Goal: Find specific page/section: Find specific page/section

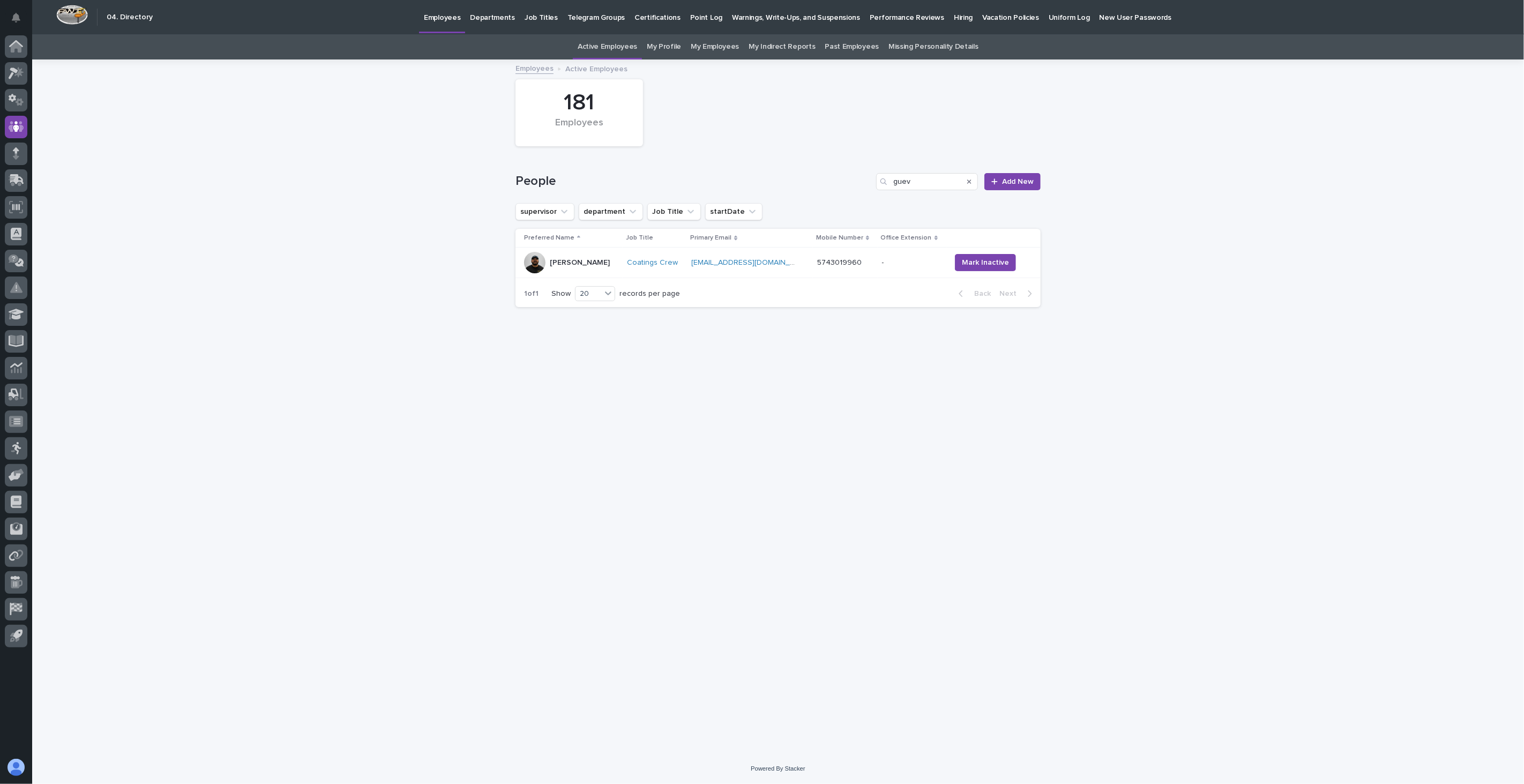
click at [970, 183] on icon "Search" at bounding box center [969, 182] width 4 height 6
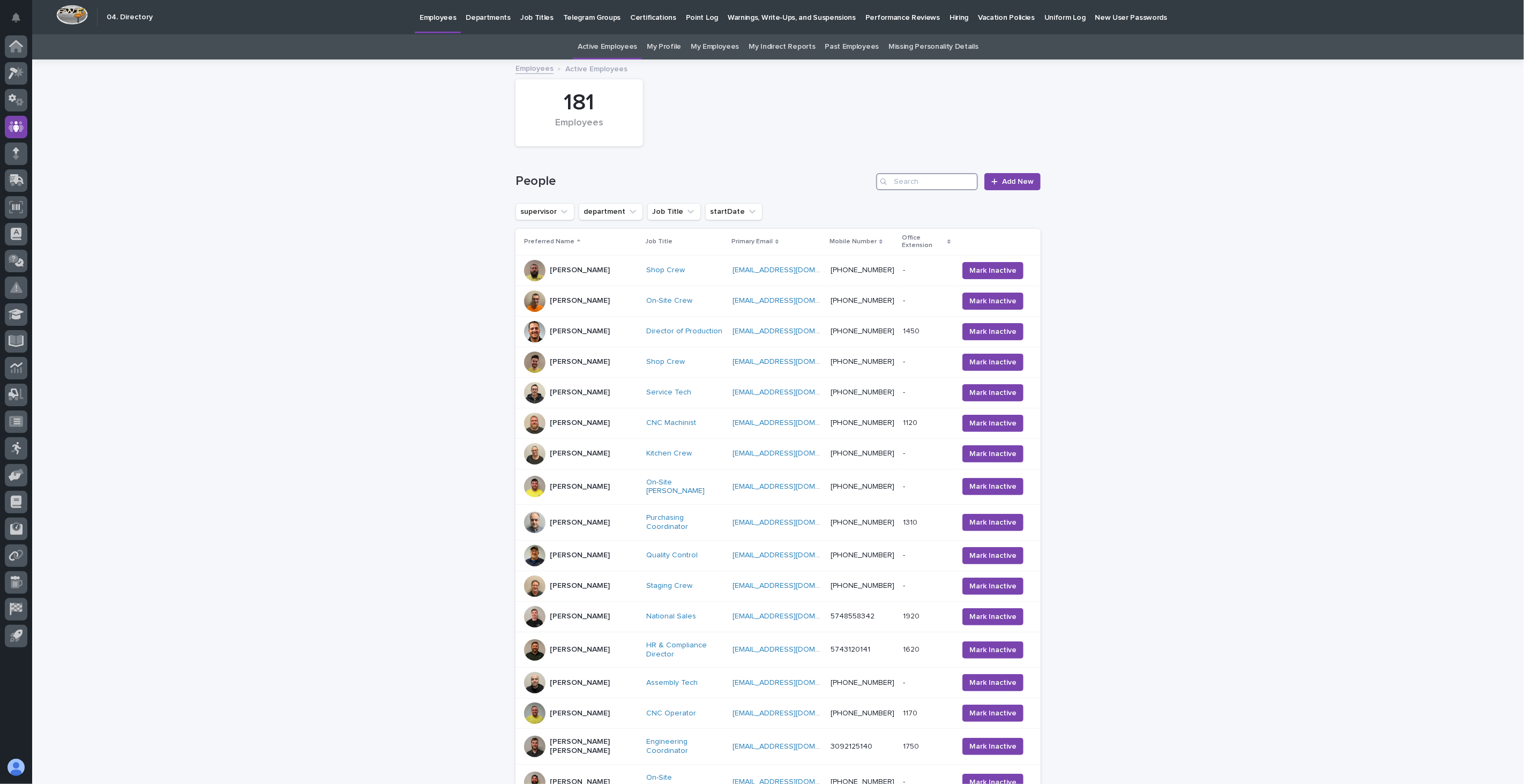
click at [913, 184] on input "Search" at bounding box center [926, 181] width 102 height 17
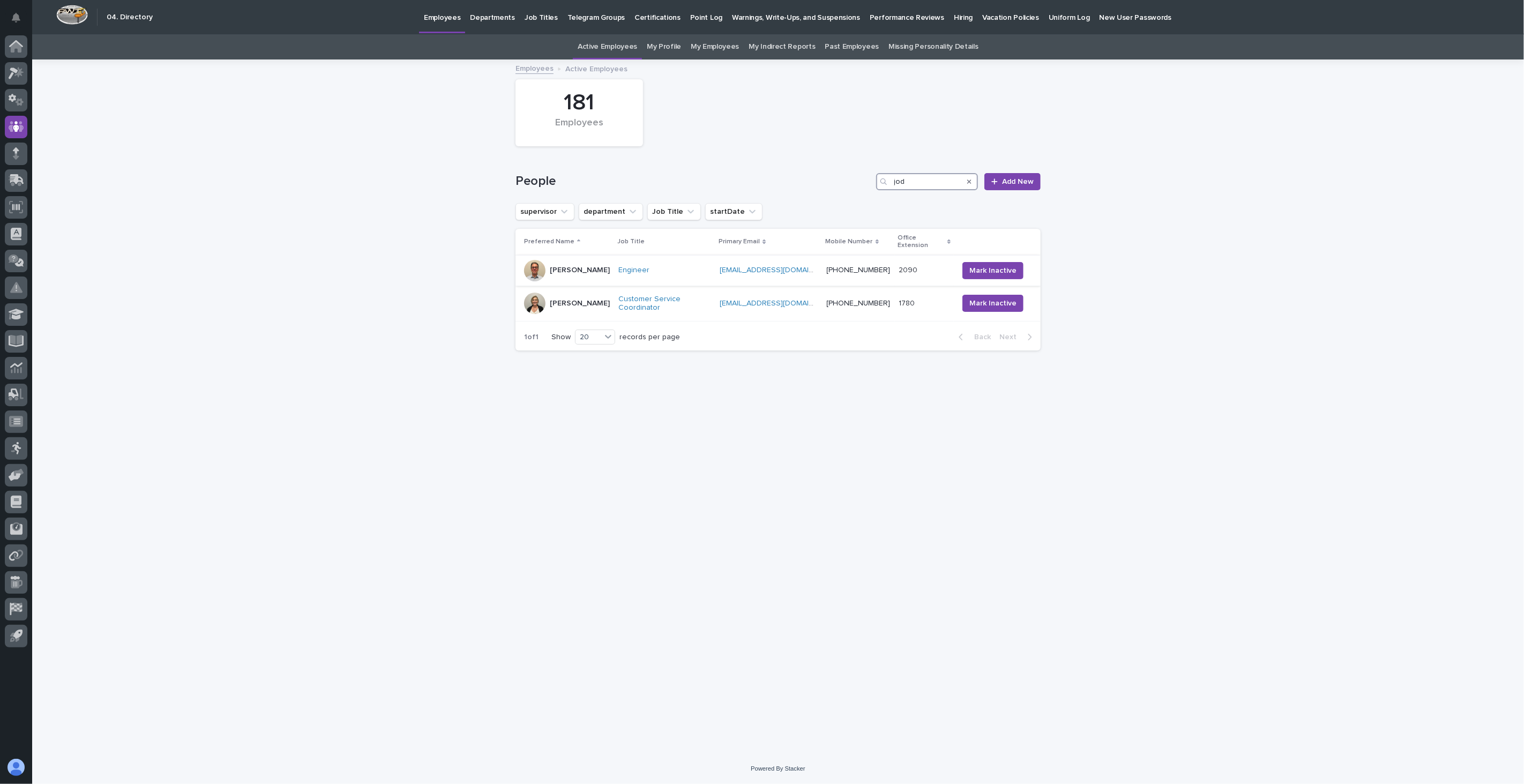
type input "jod"
click at [576, 265] on p "[PERSON_NAME]" at bounding box center [580, 269] width 60 height 9
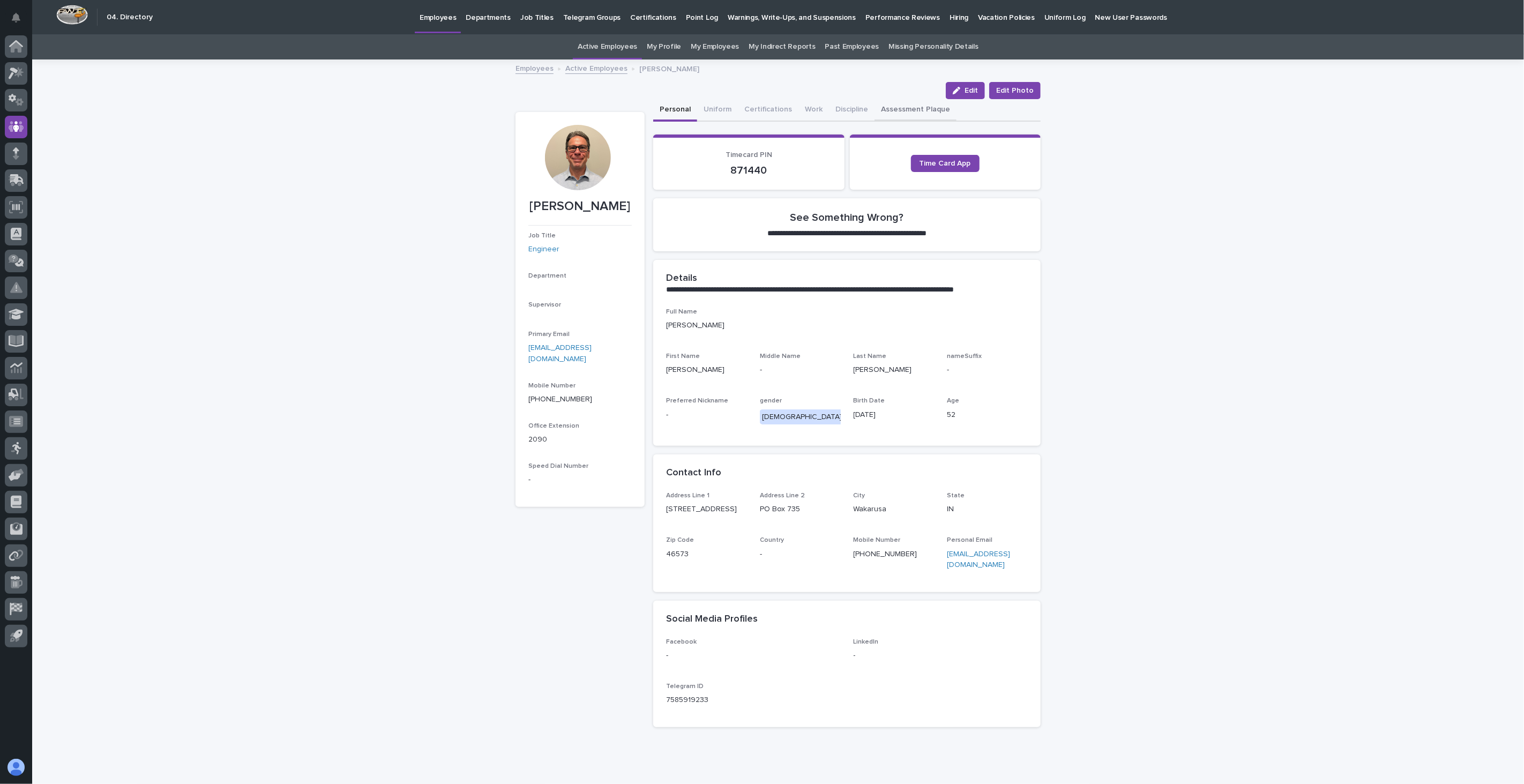
click at [881, 103] on button "Assessment Plaque" at bounding box center [915, 110] width 82 height 23
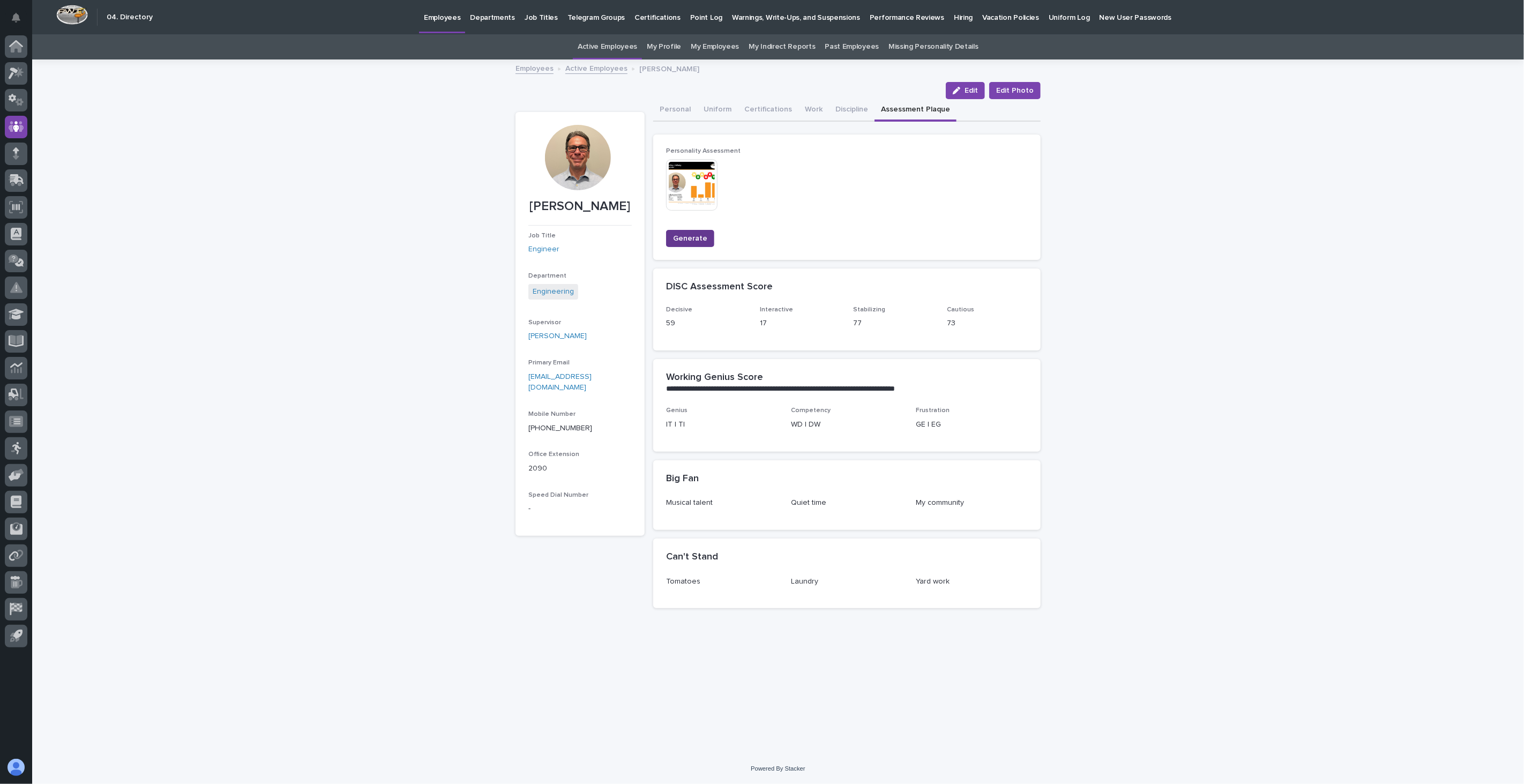
click at [689, 241] on span "Generate" at bounding box center [690, 238] width 35 height 10
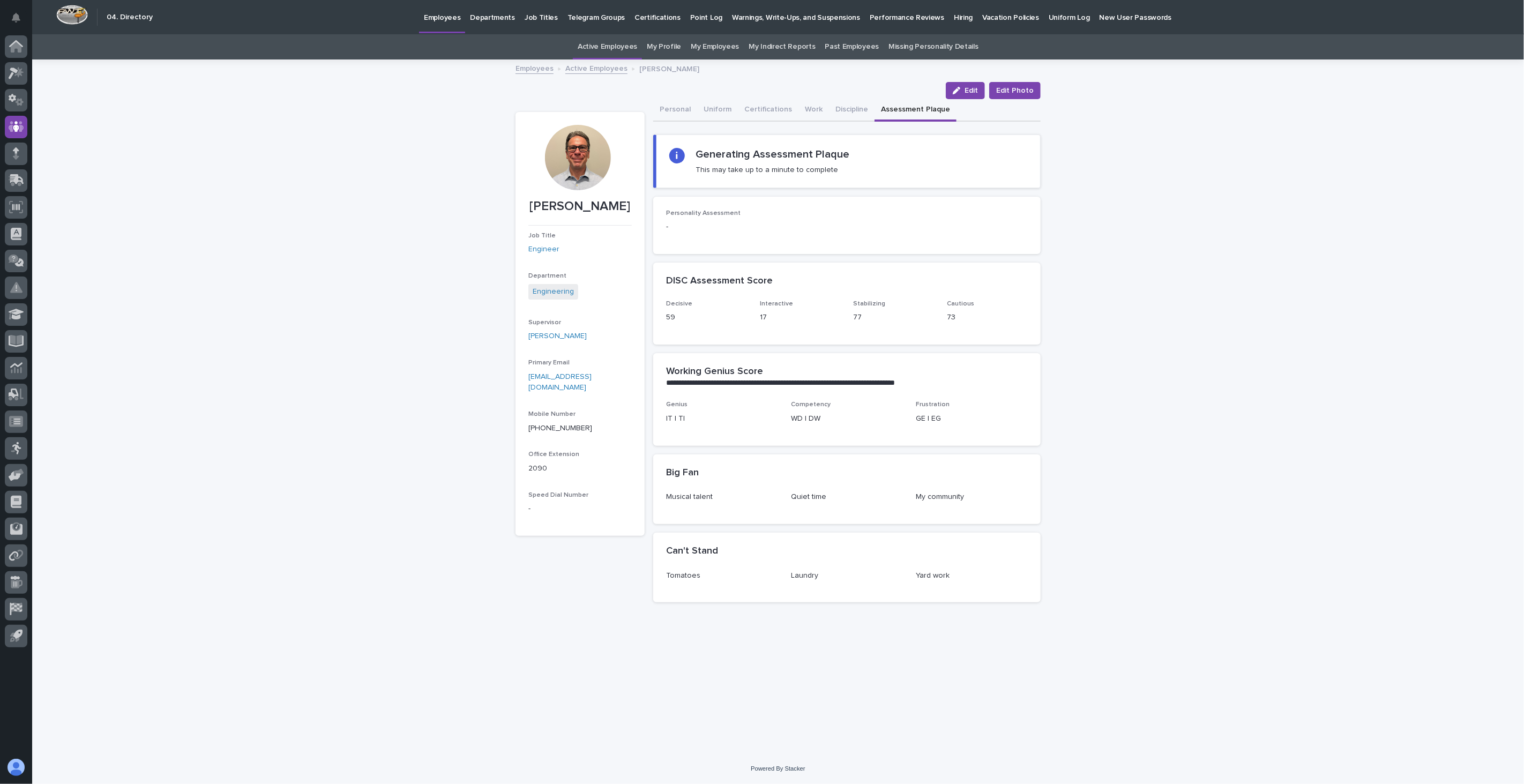
click at [187, 158] on div "**********" at bounding box center [778, 407] width 1492 height 693
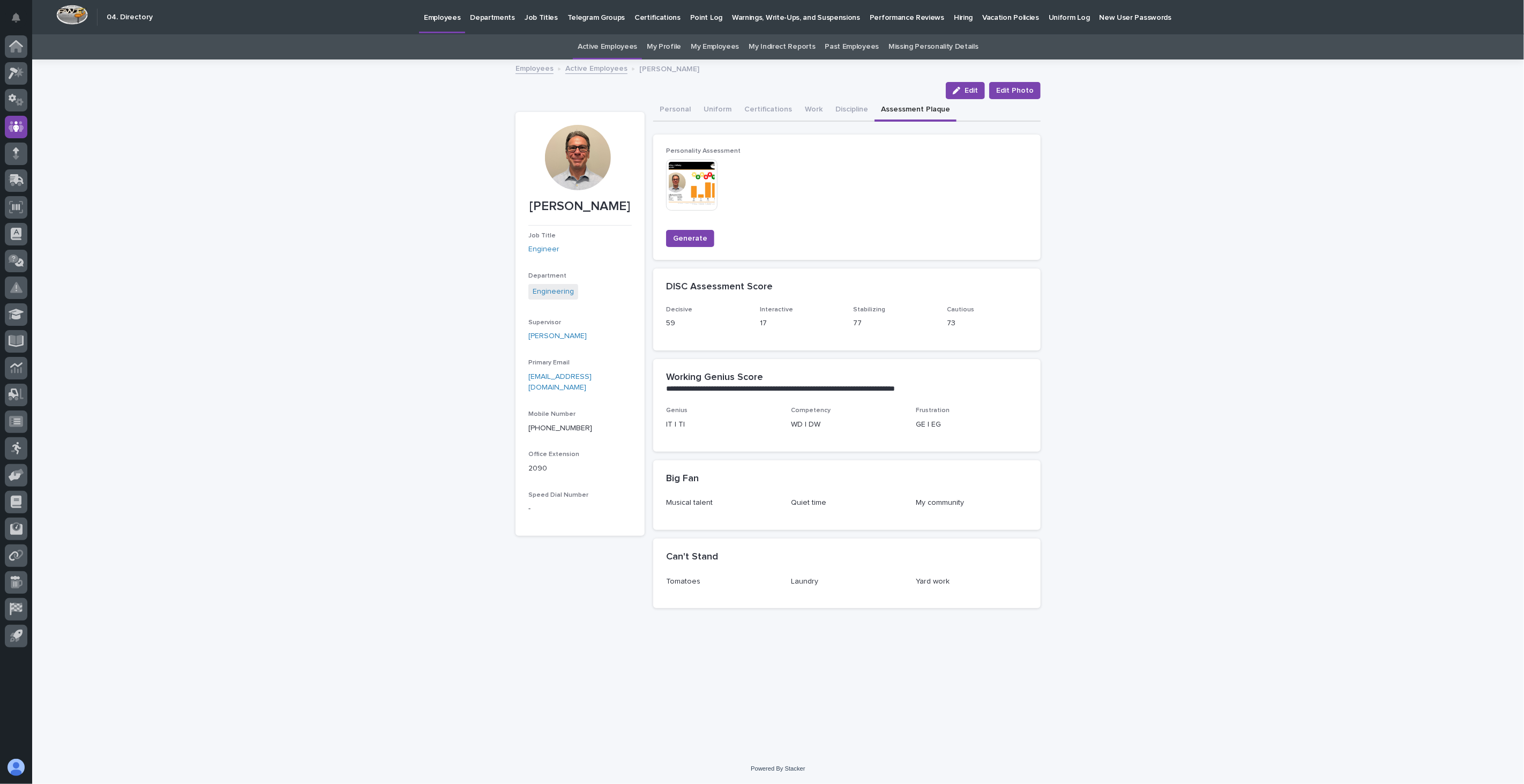
click at [696, 191] on img at bounding box center [692, 185] width 51 height 51
